Goal: Transaction & Acquisition: Purchase product/service

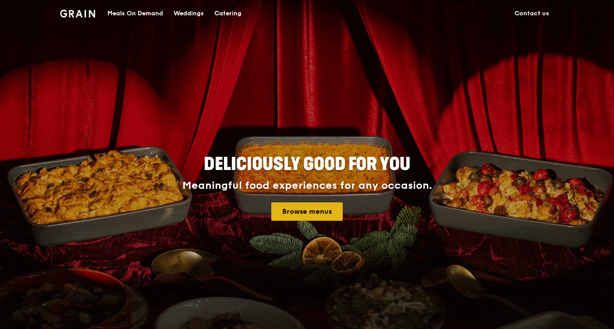
click at [309, 212] on link "Browse menus" at bounding box center [306, 212] width 71 height 18
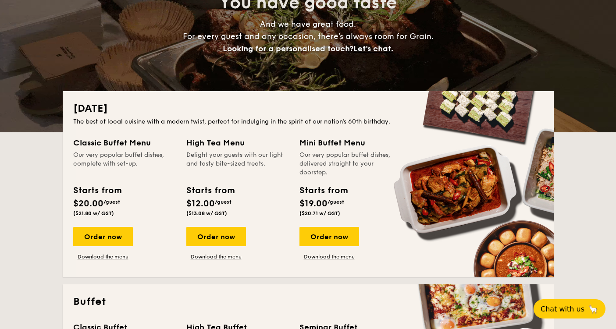
scroll to position [107, 0]
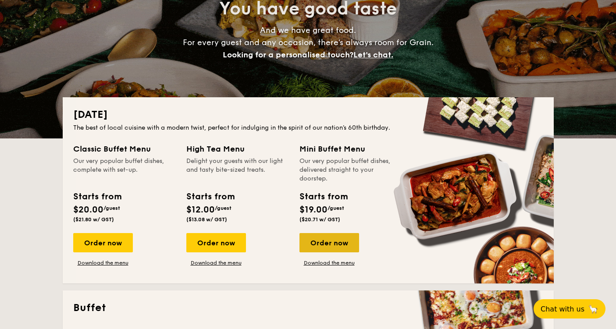
click at [321, 250] on div "Order now" at bounding box center [330, 242] width 60 height 19
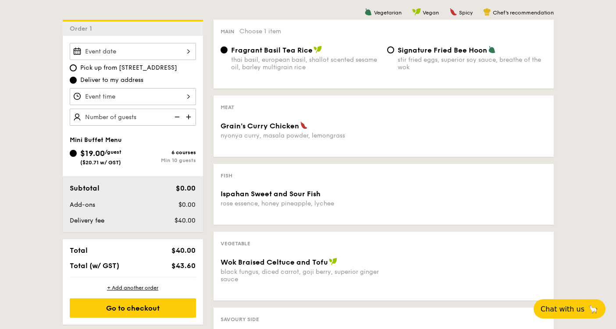
scroll to position [227, 0]
click at [171, 56] on div at bounding box center [133, 51] width 126 height 17
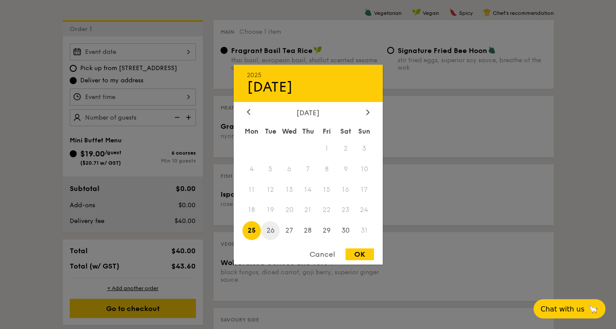
click at [274, 228] on span "26" at bounding box center [270, 230] width 19 height 19
click at [365, 256] on div "OK" at bounding box center [360, 255] width 29 height 12
type input "[DATE]"
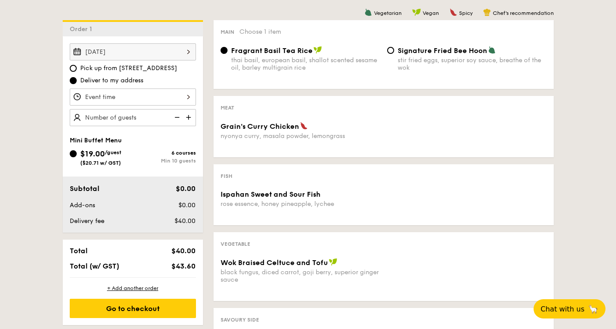
scroll to position [215, 0]
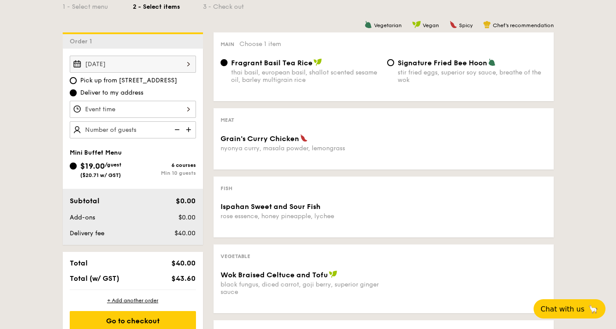
click at [161, 109] on div at bounding box center [133, 109] width 126 height 17
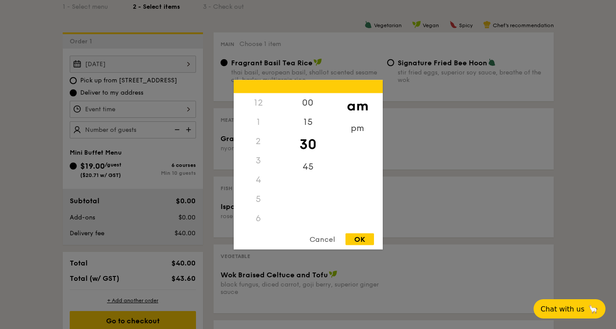
scroll to position [104, 0]
click at [361, 239] on div "OK" at bounding box center [360, 239] width 29 height 12
type input "11:30AM"
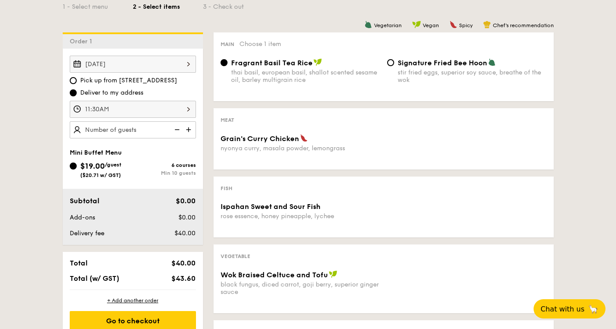
click at [192, 133] on img at bounding box center [189, 129] width 13 height 17
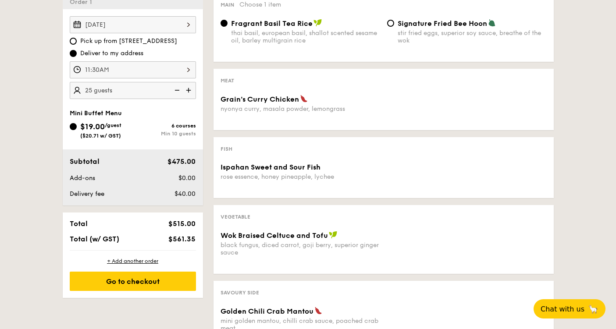
scroll to position [264, 0]
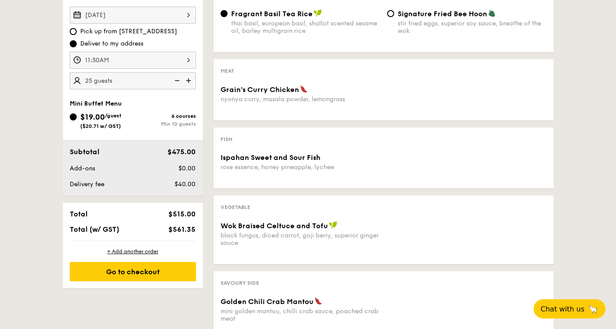
click at [178, 78] on img at bounding box center [176, 80] width 13 height 17
click at [173, 79] on img at bounding box center [176, 80] width 13 height 17
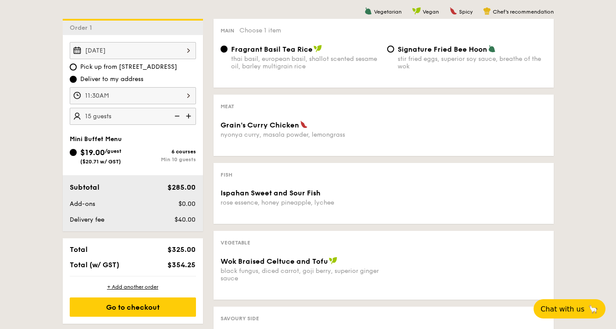
scroll to position [228, 0]
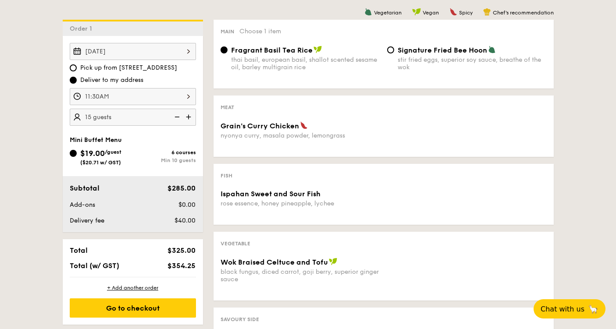
click at [191, 118] on img at bounding box center [189, 117] width 13 height 17
type input "20 guests"
click at [393, 50] on input "Signature Fried Bee Hoon stir fried eggs, superior soy sauce, breathe of the wok" at bounding box center [390, 49] width 7 height 7
radio input "true"
click at [223, 49] on input "Fragrant Basil Tea Rice thai basil, european basil, shallot scented sesame oil,…" at bounding box center [224, 49] width 7 height 7
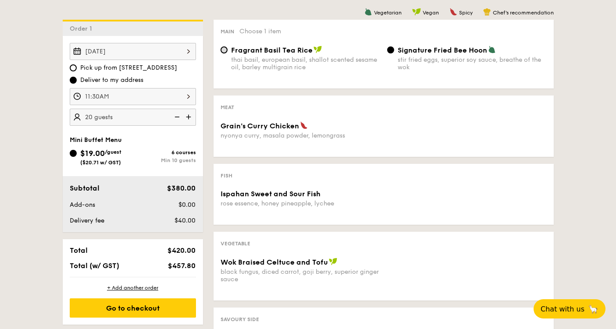
radio input "true"
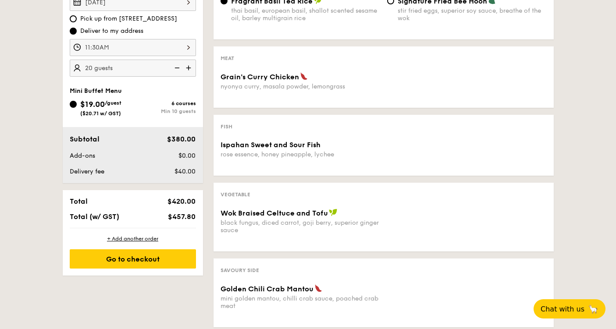
scroll to position [277, 0]
click at [189, 66] on img at bounding box center [189, 68] width 13 height 17
type input "25 guests"
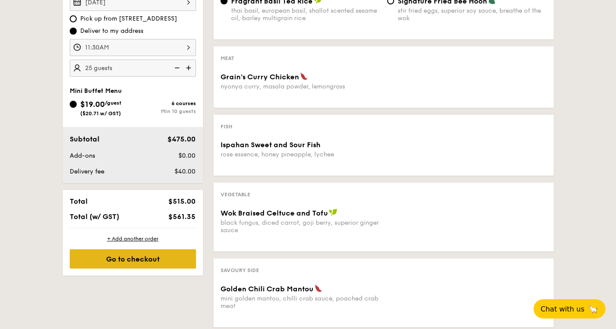
click at [160, 263] on div "Go to checkout" at bounding box center [133, 259] width 126 height 19
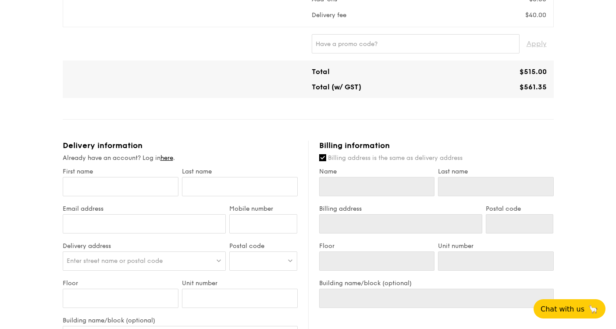
scroll to position [310, 0]
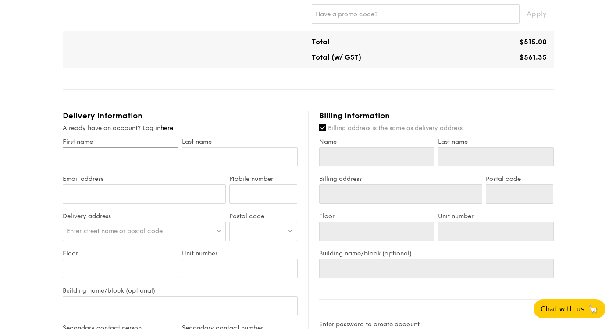
type input "p"
type input "pa"
type input "pat"
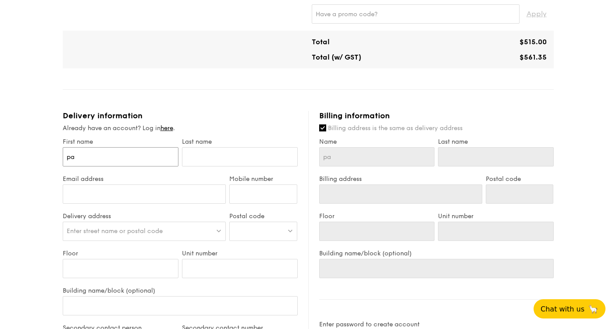
type input "pat"
type input "patr"
type input "patri"
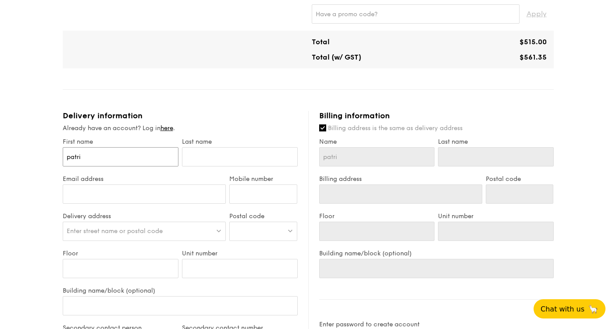
type input "patrii"
type input "patriia"
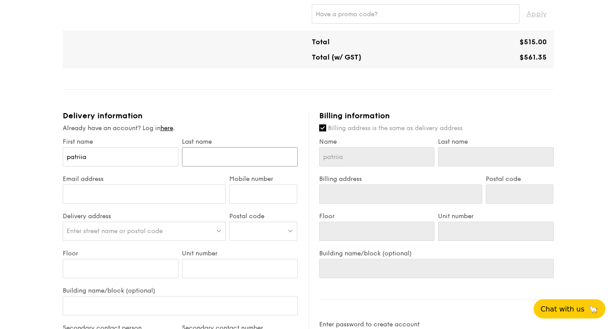
type input "t"
type input "ta"
type input "tan"
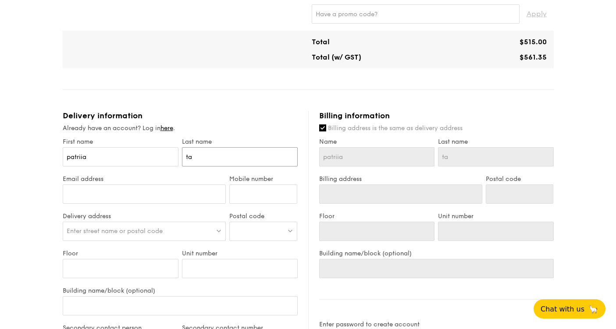
type input "tan"
type input "tanu"
type input "tan"
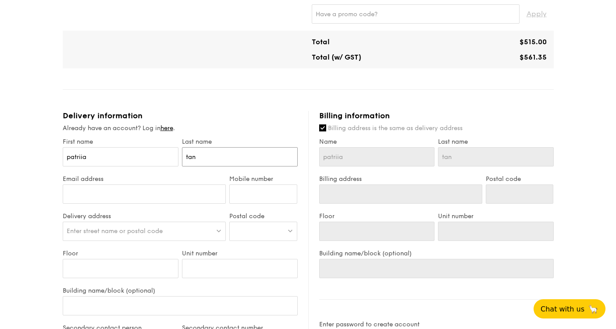
type input "ta"
type input "t"
type input "ta"
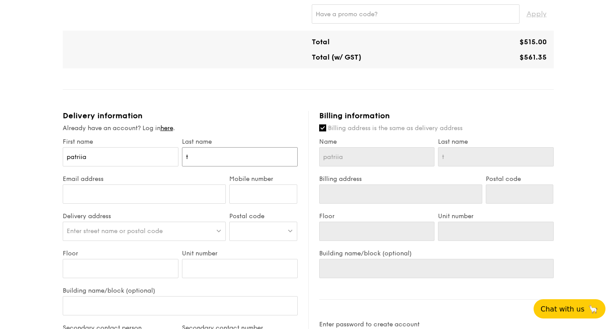
type input "ta"
type input "tan"
type input "tanu"
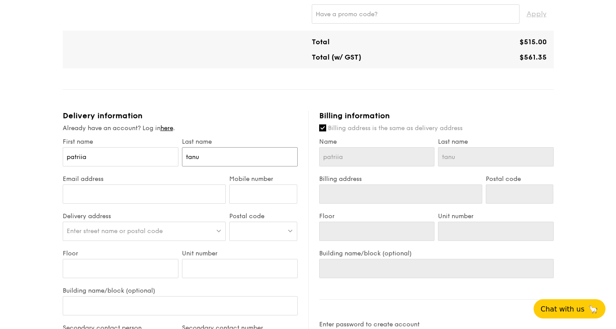
type input "tanuw"
type input "tanuwi"
type input "tanuwij"
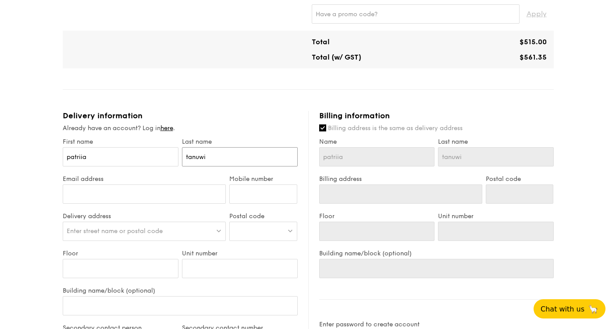
type input "tanuwij"
type input "tanuwija"
type input "tanuwijay"
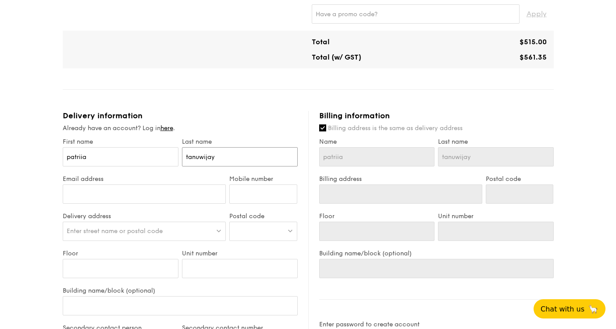
type input "[PERSON_NAME]"
drag, startPoint x: 110, startPoint y: 161, endPoint x: 32, endPoint y: 142, distance: 80.4
click at [32, 142] on div "1 - Select menu 2 - Select items 3 - Check out Mini Buffet Menu $19 /guest ($20…" at bounding box center [308, 133] width 616 height 886
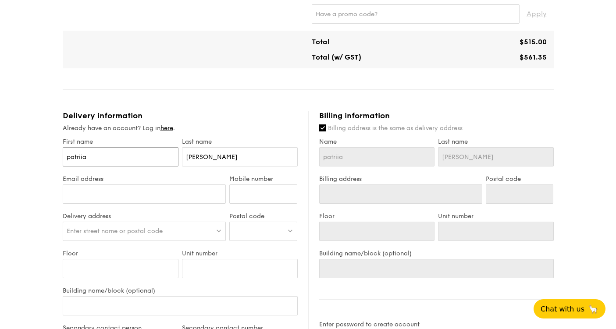
type input "p"
type input "pe"
type input "pee"
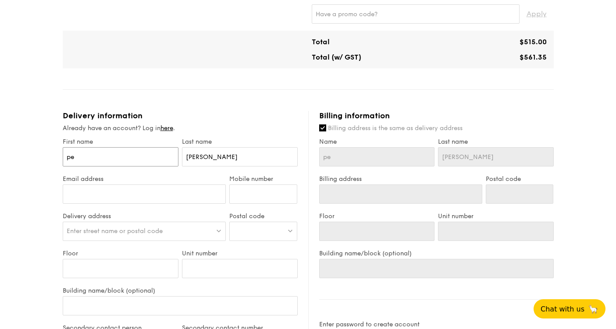
type input "pee"
type input "peet"
type input "peeti"
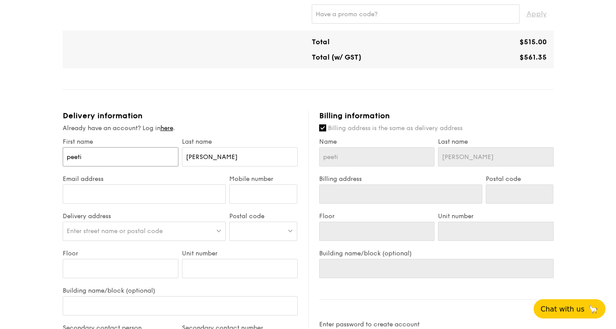
type input "peetit"
type input "peetite"
type input "peetit"
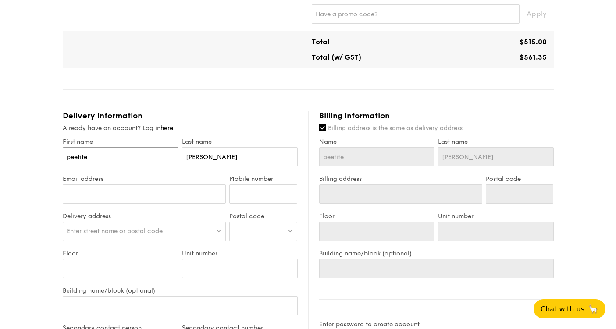
type input "peetit"
type input "peeti"
type input "peet"
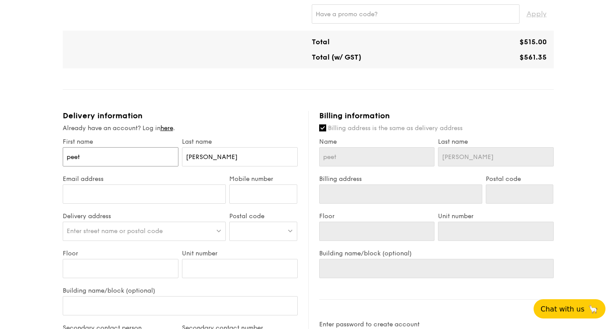
type input "pee"
type input "pe"
type input "pet"
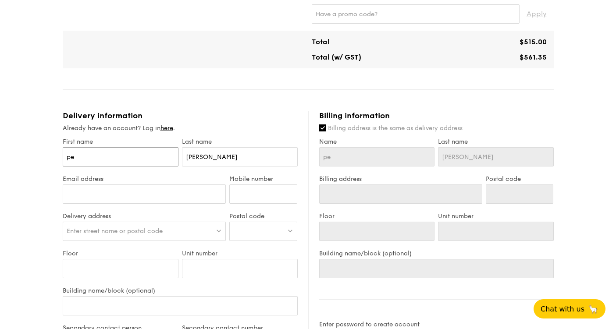
type input "pet"
type input "peti"
type input "petit"
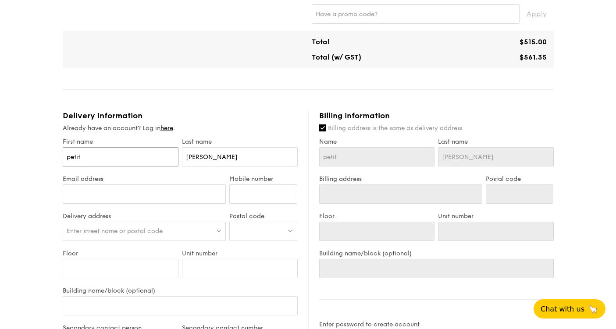
type input "petite"
type input "f"
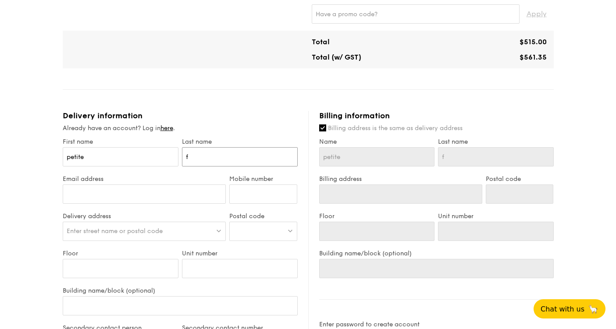
type input "fl"
type input "fle"
type input "fleu"
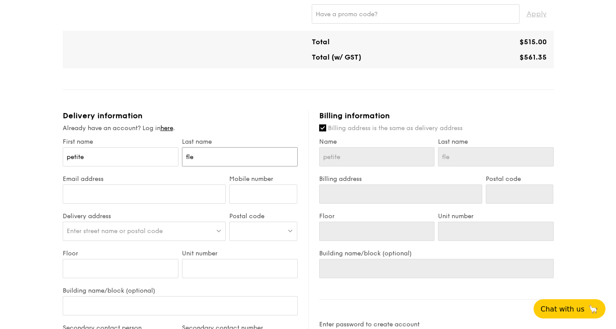
type input "fleu"
type input "fleur"
type input "[EMAIL_ADDRESS][DOMAIN_NAME]"
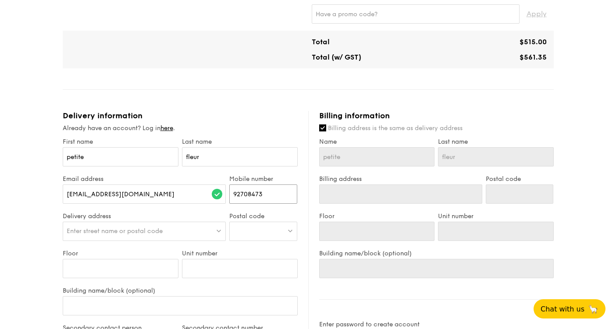
type input "92708473"
click at [141, 238] on div "Enter street name or postal code" at bounding box center [145, 231] width 164 height 19
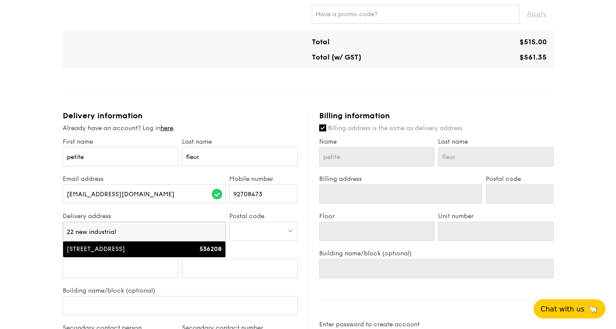
type input "22 new industrial"
click at [156, 251] on div "[STREET_ADDRESS]" at bounding box center [125, 249] width 117 height 9
type input "[STREET_ADDRESS]"
type input "536208"
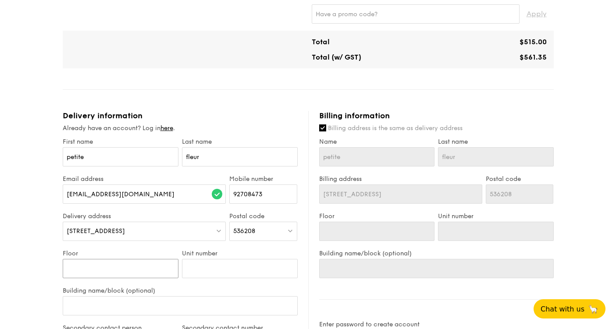
click at [111, 275] on input "Floor" at bounding box center [121, 268] width 116 height 19
type input "0"
type input "03"
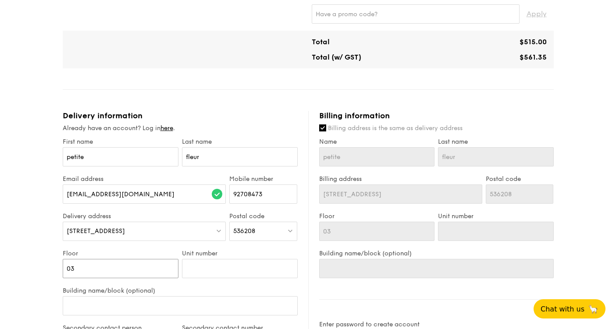
type input "03-"
type input "03-1"
type input "03-18"
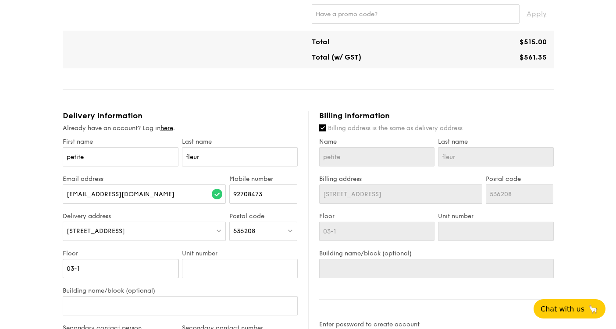
type input "03-18"
type input "03-1"
type input "03-"
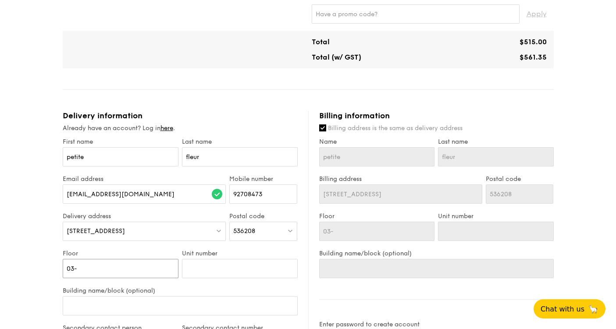
type input "03"
type input "1"
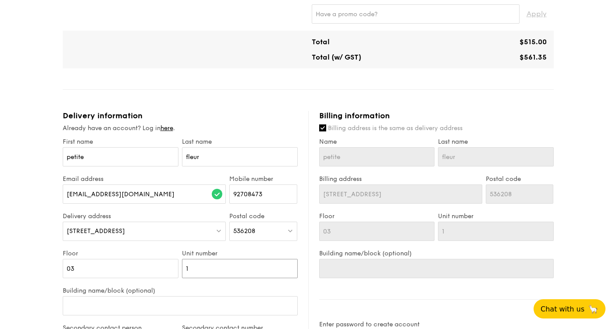
type input "18"
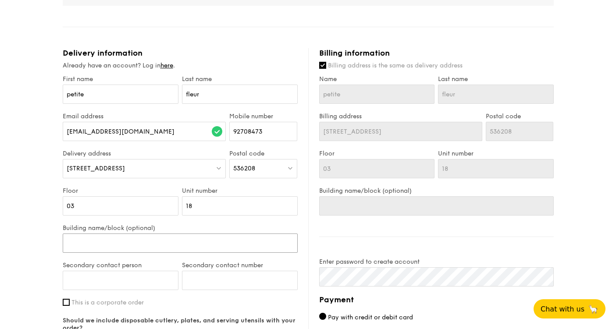
scroll to position [392, 0]
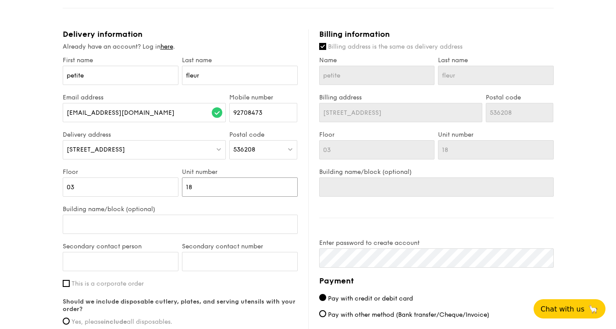
click at [209, 183] on input "18" at bounding box center [240, 187] width 116 height 19
type input "-18"
type input "-8"
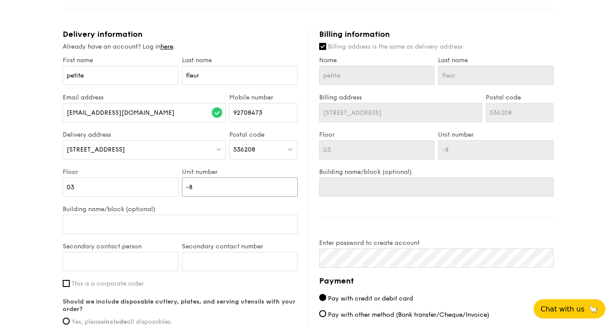
type input "8"
type input "18"
type input "18-"
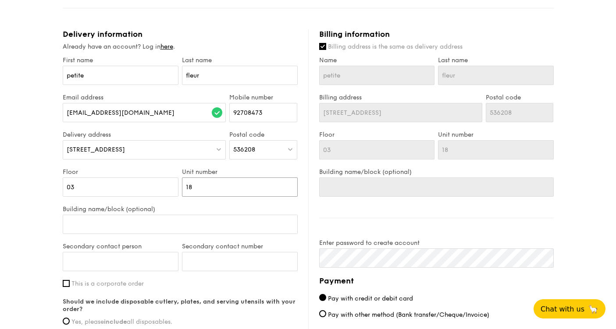
type input "18-"
type input "18-2"
type input "18-21"
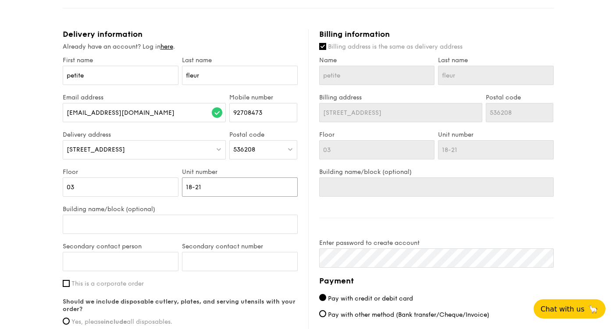
type input "18-21"
click at [114, 229] on input "Building name/block (optional)" at bounding box center [180, 224] width 235 height 19
type input "p"
type input "pr"
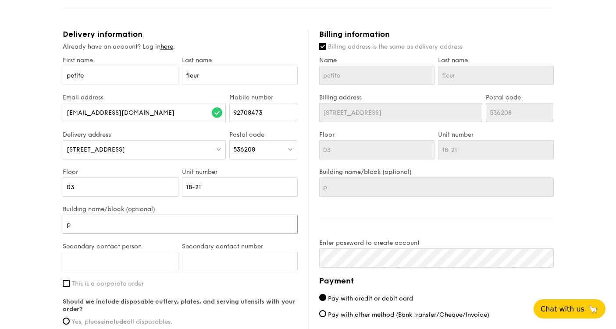
type input "pr"
type input "pri"
type input "prim"
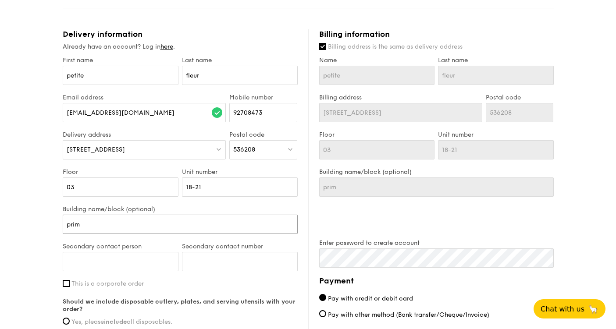
type input "prima"
type input "primax"
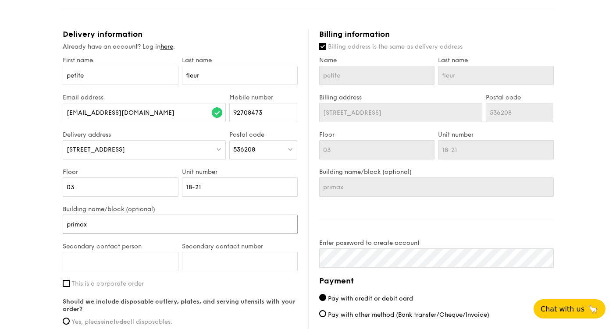
type input "primax"
type input "primax b"
type input "primax bu"
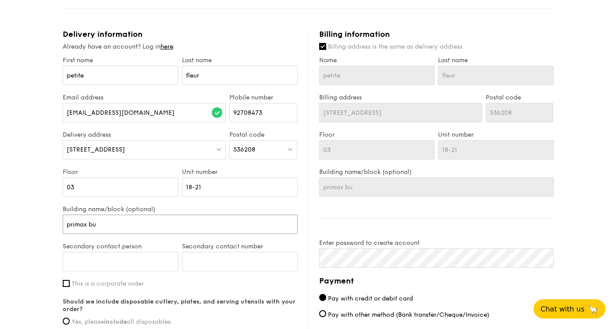
type input "primax [PERSON_NAME]"
type input "primax buil"
type input "primax build"
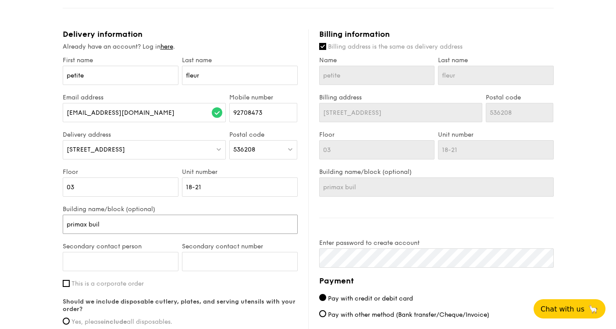
type input "primax build"
type input "primax buildi"
type input "primax buildin"
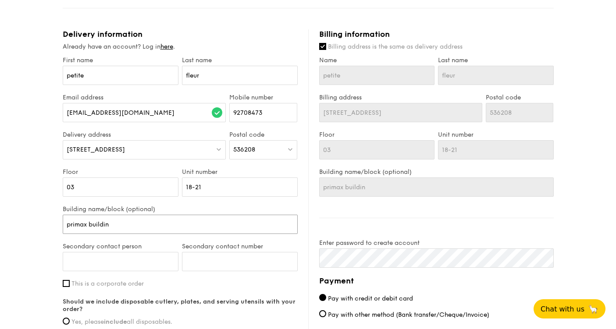
type input "primax building"
type input "9"
type input "[PERSON_NAME]"
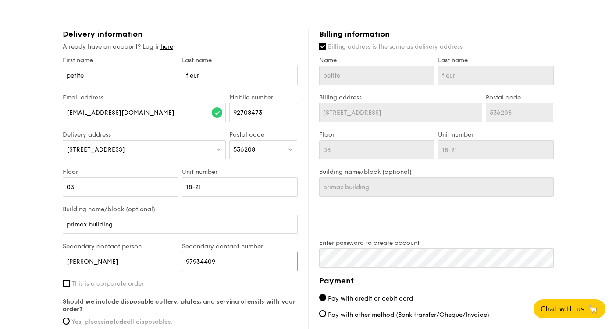
type input "97934409"
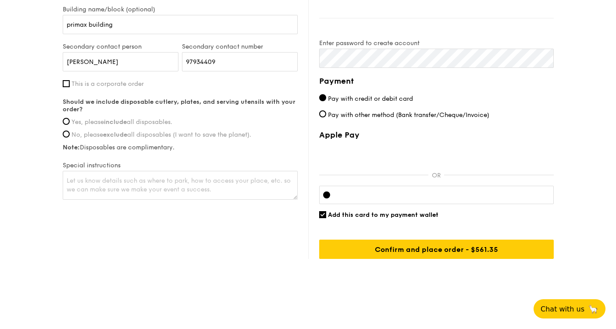
click at [108, 81] on span "This is a corporate order" at bounding box center [107, 83] width 72 height 7
click at [70, 81] on input "This is a corporate order" at bounding box center [66, 83] width 7 height 7
checkbox input "true"
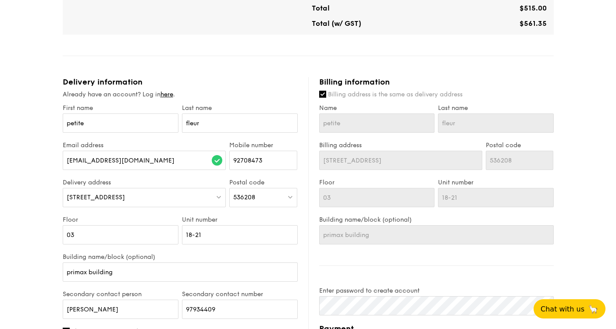
scroll to position [339, 0]
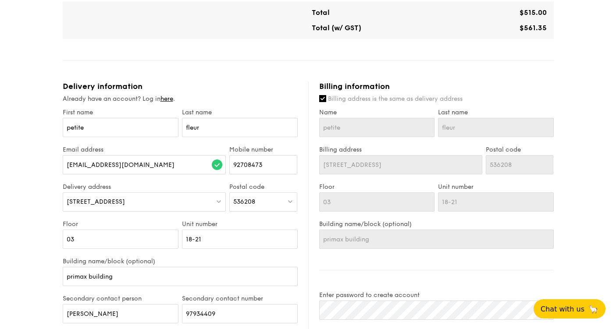
type input "petite fleur"
drag, startPoint x: 94, startPoint y: 126, endPoint x: 29, endPoint y: 115, distance: 66.7
click at [29, 115] on div "1 - Select menu 2 - Select items 3 - Check out Mini Buffet Menu $19 /guest ($20…" at bounding box center [308, 104] width 616 height 886
click at [43, 178] on div "1 - Select menu 2 - Select items 3 - Check out Mini Buffet Menu $19 /guest ($20…" at bounding box center [308, 104] width 616 height 886
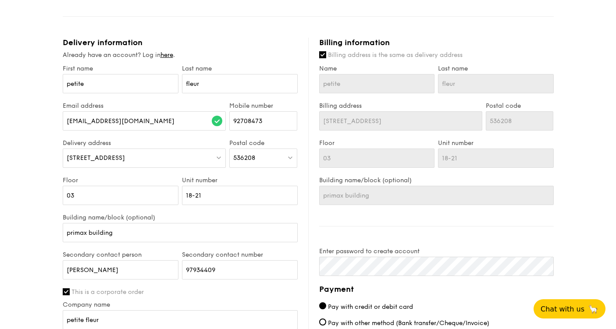
scroll to position [378, 0]
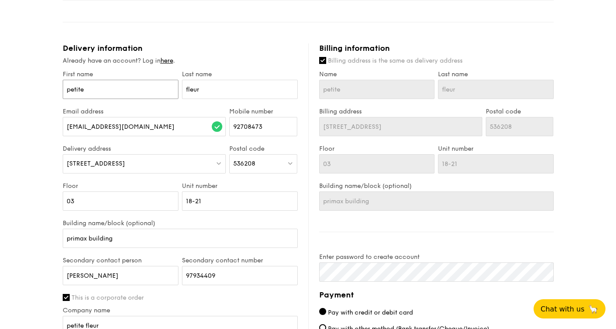
drag, startPoint x: 105, startPoint y: 88, endPoint x: 22, endPoint y: 83, distance: 83.0
click at [22, 83] on div "1 - Select menu 2 - Select items 3 - Check out Mini Buffet Menu $19 /guest ($20…" at bounding box center [308, 65] width 616 height 886
type input "p"
type input "pa"
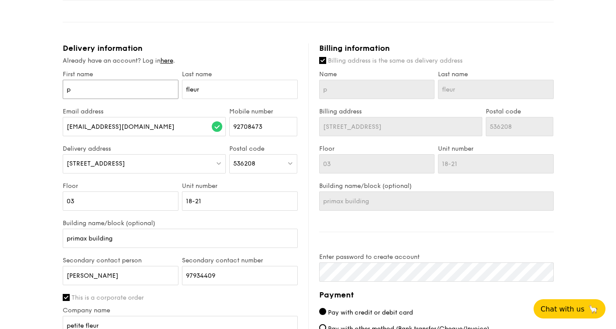
type input "pa"
type input "pat"
type input "patr"
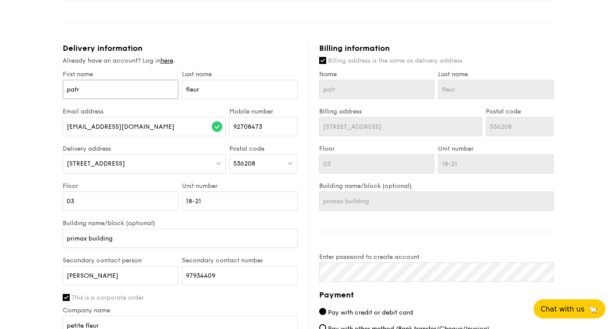
type input "patri"
type input "patric"
type input "[PERSON_NAME]"
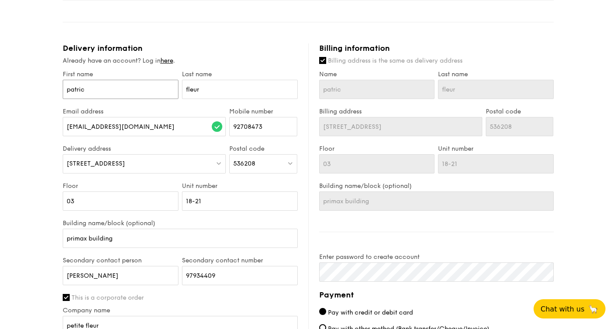
type input "[PERSON_NAME]"
type input "t"
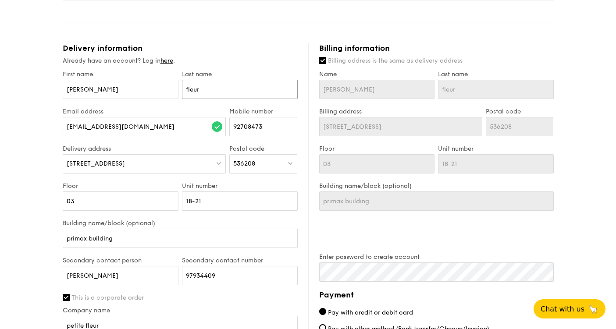
type input "t"
type input "ta"
type input "tan"
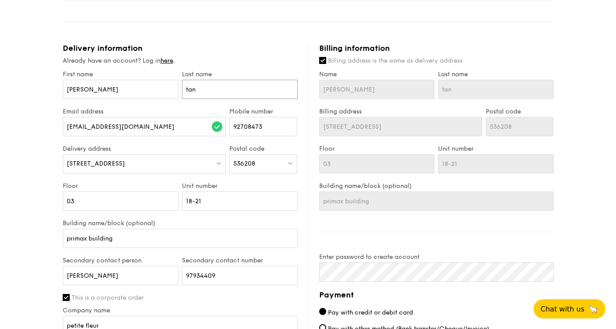
type input "tanu"
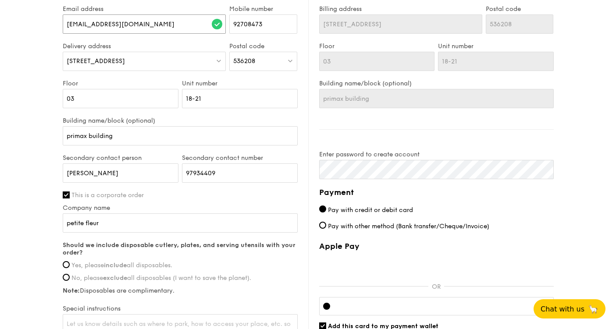
scroll to position [491, 0]
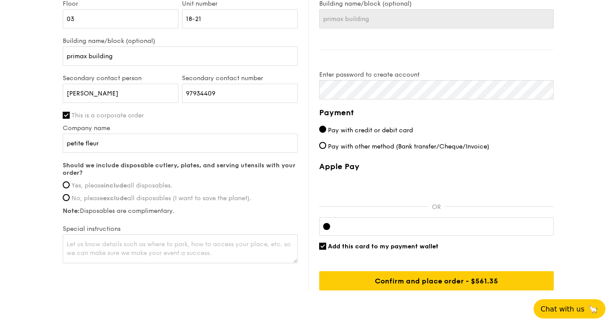
scroll to position [567, 0]
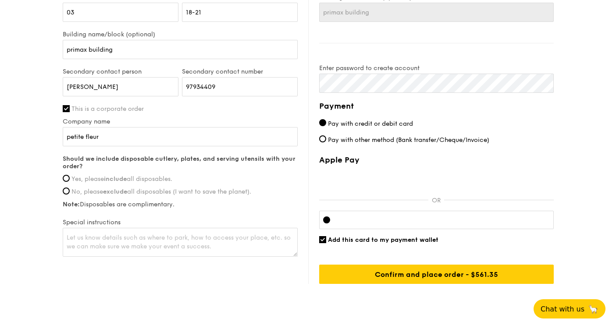
click at [79, 178] on span "Yes, please include all disposables." at bounding box center [121, 178] width 101 height 7
click at [70, 178] on input "Yes, please include all disposables." at bounding box center [66, 178] width 7 height 7
click at [208, 239] on textarea at bounding box center [180, 242] width 235 height 29
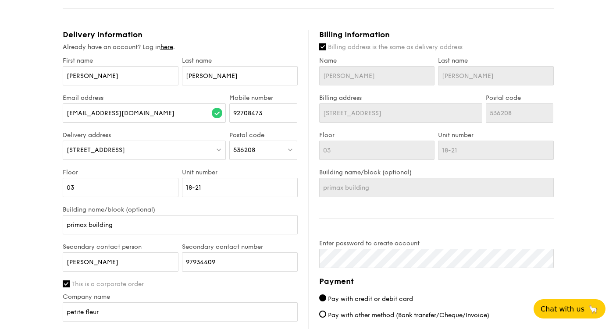
scroll to position [538, 0]
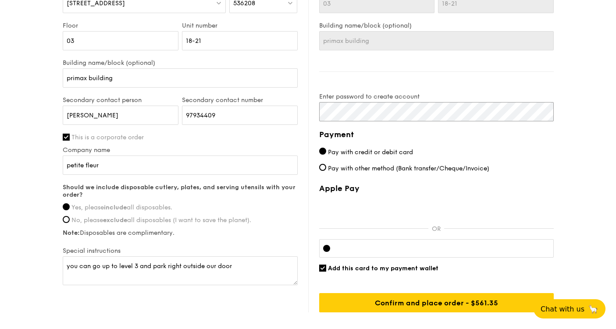
click at [276, 114] on div "Delivery information Already have an account? Log in here . First name [PERSON_…" at bounding box center [308, 98] width 491 height 430
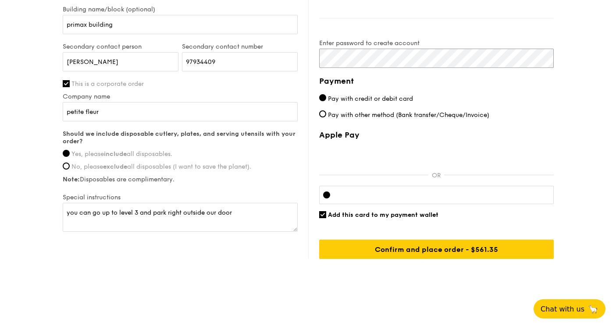
scroll to position [592, 0]
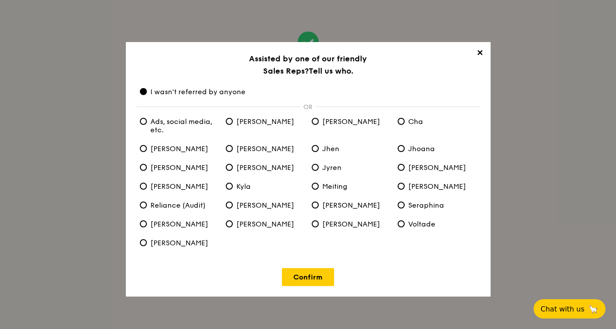
click at [190, 126] on span "Ads, social media, etc." at bounding box center [179, 126] width 79 height 17
click at [147, 125] on etc\ "Ads, social media, etc." at bounding box center [143, 121] width 7 height 7
click at [314, 285] on link "Confirm" at bounding box center [308, 277] width 52 height 18
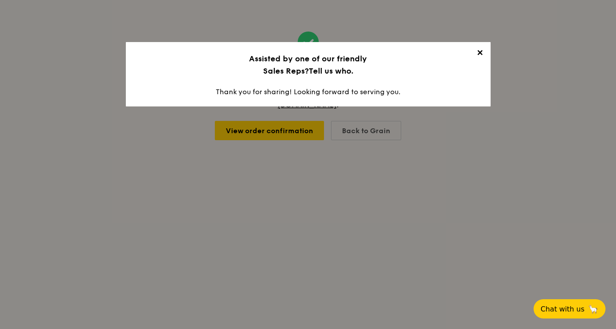
click at [482, 51] on span "✕" at bounding box center [480, 54] width 12 height 12
